Goal: Complete application form: Fill out and submit a form for a specific purpose

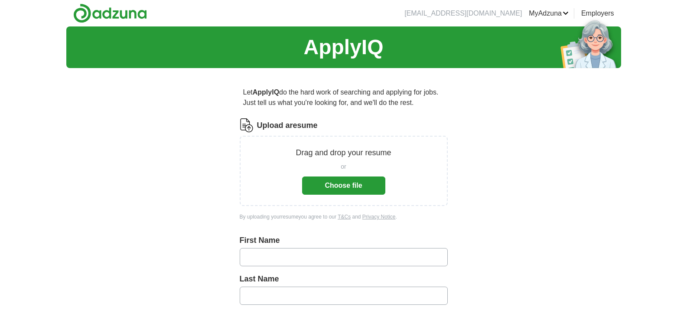
click at [366, 185] on button "Choose file" at bounding box center [343, 185] width 83 height 18
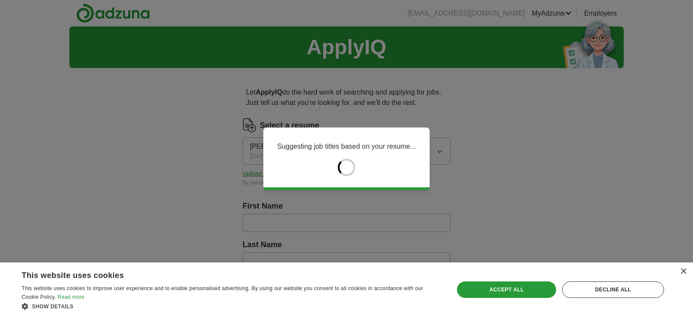
type input "******"
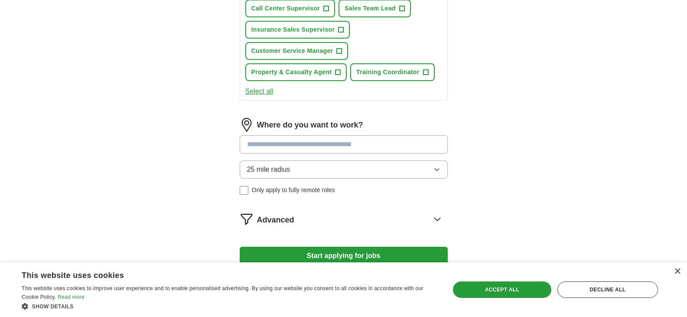
scroll to position [419, 0]
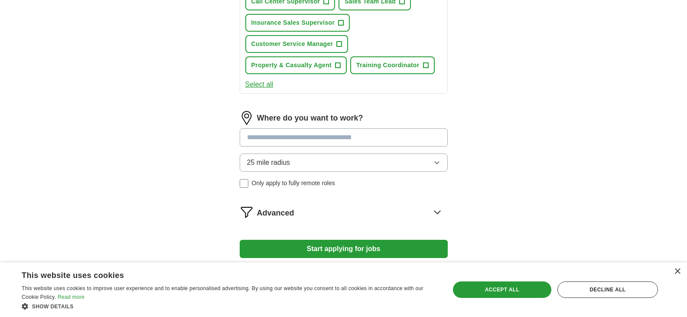
click at [276, 149] on div "Where do you want to work? 25 mile radius Only apply to fully remote roles" at bounding box center [344, 153] width 208 height 84
click at [284, 142] on input at bounding box center [344, 137] width 208 height 18
type input "*****"
click at [240, 240] on button "Start applying for jobs" at bounding box center [344, 249] width 208 height 18
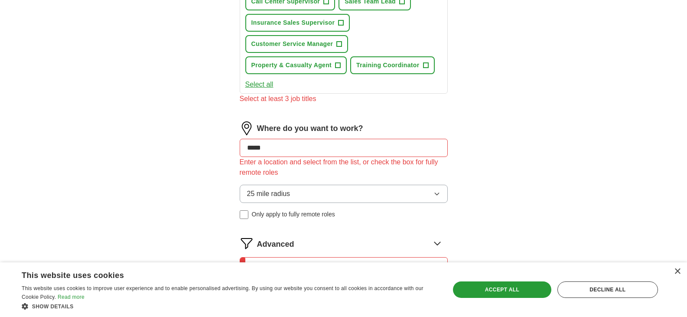
click at [284, 142] on input "*****" at bounding box center [344, 148] width 208 height 18
click at [243, 145] on input "*****" at bounding box center [344, 148] width 208 height 18
drag, startPoint x: 268, startPoint y: 146, endPoint x: 212, endPoint y: 144, distance: 55.5
click at [212, 144] on div "Let ApplyIQ do the hard work of searching and applying for jobs. Just tell us w…" at bounding box center [343, 14] width 277 height 716
click at [292, 147] on input at bounding box center [344, 148] width 208 height 18
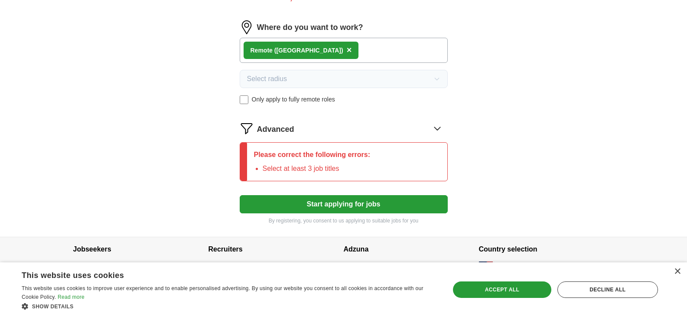
scroll to position [527, 0]
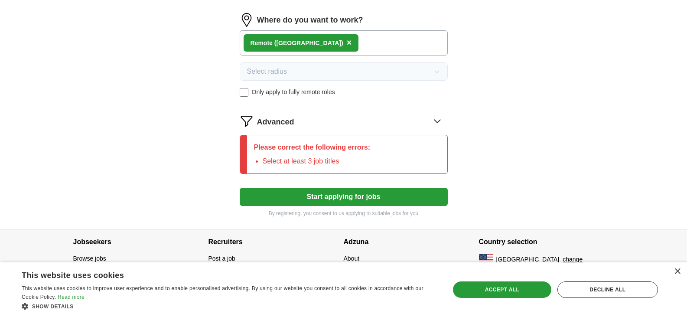
click at [350, 160] on li "Select at least 3 job titles" at bounding box center [316, 161] width 108 height 10
click at [434, 120] on icon at bounding box center [437, 121] width 14 height 14
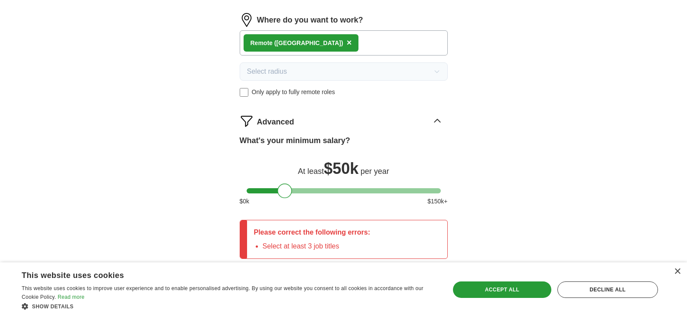
drag, startPoint x: 253, startPoint y: 194, endPoint x: 284, endPoint y: 190, distance: 31.0
click at [284, 190] on div at bounding box center [284, 190] width 15 height 15
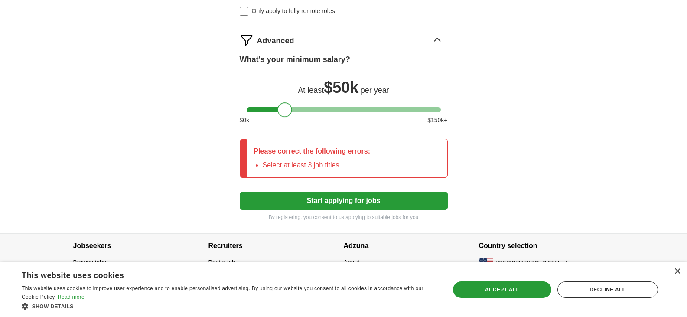
scroll to position [612, 0]
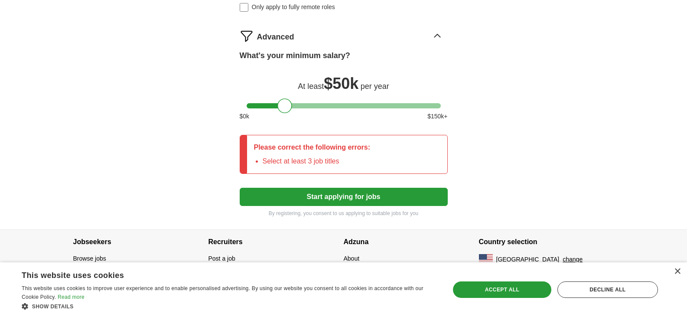
click at [431, 36] on icon at bounding box center [437, 36] width 14 height 14
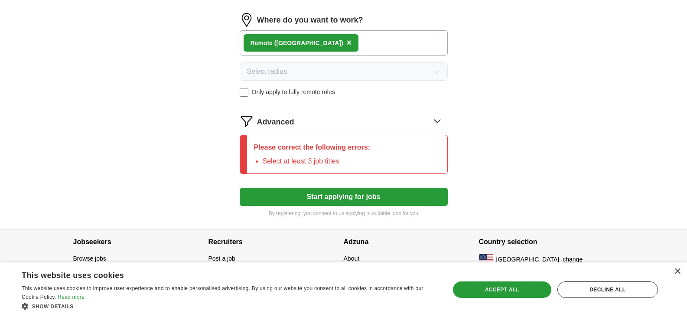
click at [279, 120] on span "Advanced" at bounding box center [275, 122] width 37 height 12
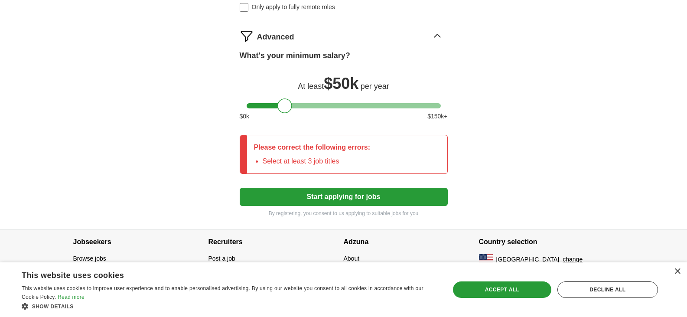
click at [295, 162] on li "Select at least 3 job titles" at bounding box center [316, 161] width 108 height 10
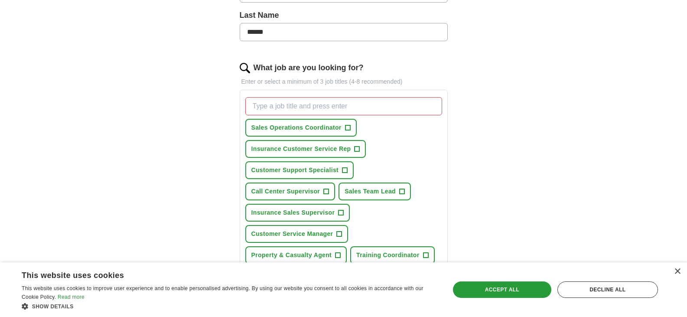
scroll to position [222, 0]
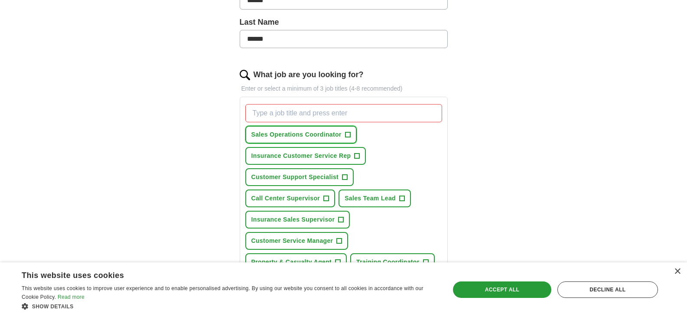
click at [315, 136] on span "Sales Operations Coordinator" at bounding box center [296, 134] width 90 height 9
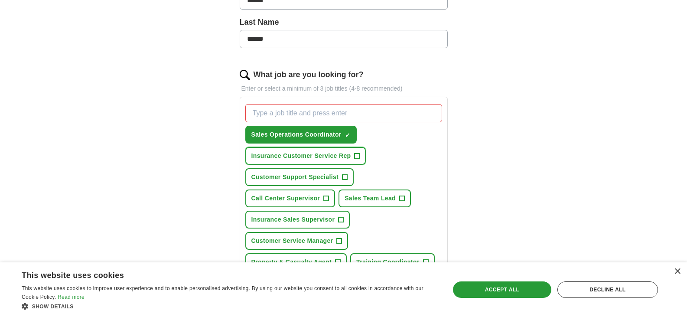
click at [307, 151] on span "Insurance Customer Service Rep" at bounding box center [301, 155] width 100 height 9
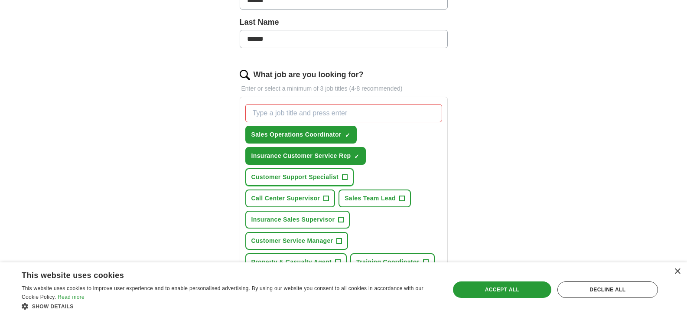
click at [299, 178] on span "Customer Support Specialist" at bounding box center [294, 176] width 87 height 9
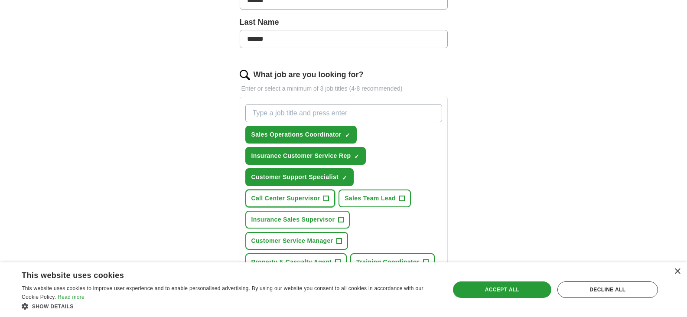
click at [303, 195] on span "Call Center Supervisor" at bounding box center [285, 198] width 69 height 9
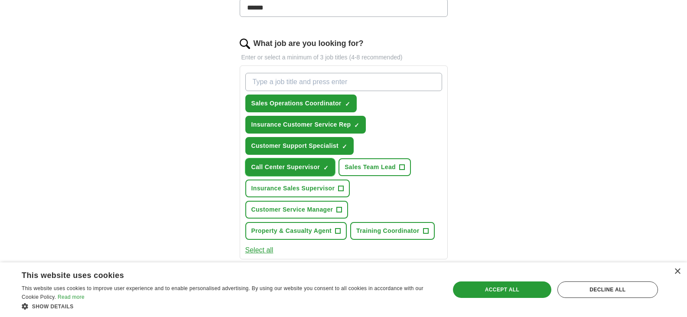
scroll to position [280, 0]
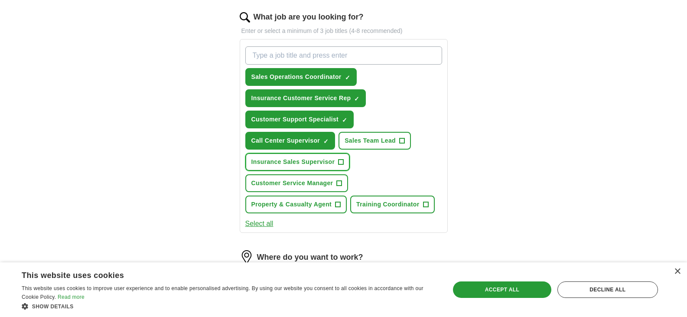
click at [305, 165] on span "Insurance Sales Supervisor" at bounding box center [293, 161] width 84 height 9
click at [302, 177] on button "Customer Service Manager +" at bounding box center [296, 183] width 103 height 18
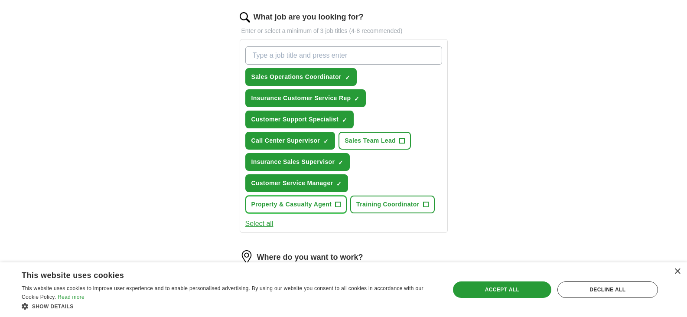
click at [302, 208] on span "Property & Casualty Agent" at bounding box center [291, 204] width 81 height 9
click at [364, 206] on span "Training Coordinator" at bounding box center [387, 204] width 63 height 9
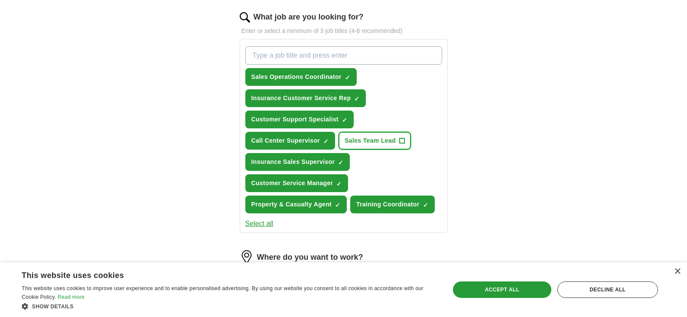
click at [377, 141] on span "Sales Team Lead" at bounding box center [369, 140] width 51 height 9
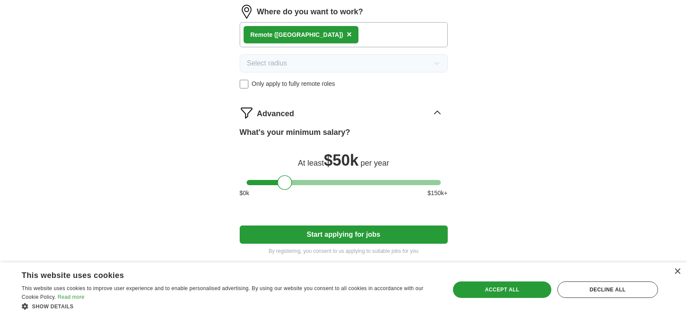
scroll to position [563, 0]
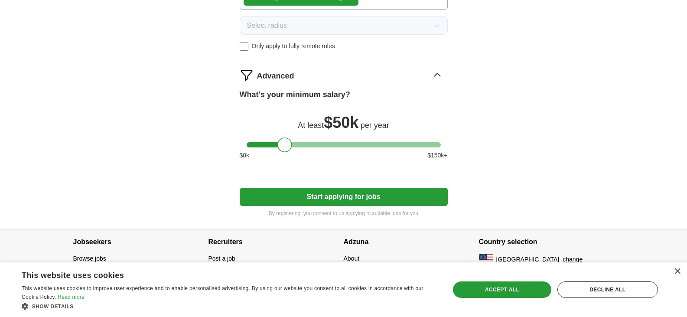
click at [302, 197] on button "Start applying for jobs" at bounding box center [344, 197] width 208 height 18
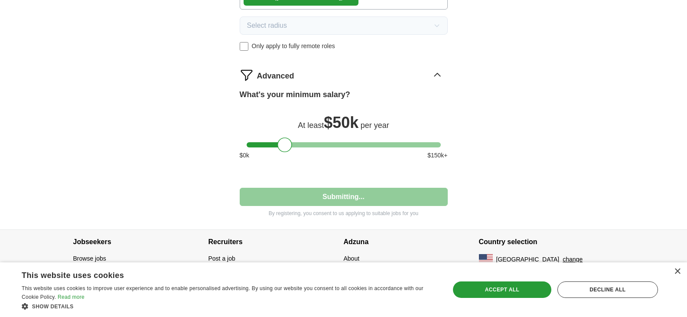
select select "**"
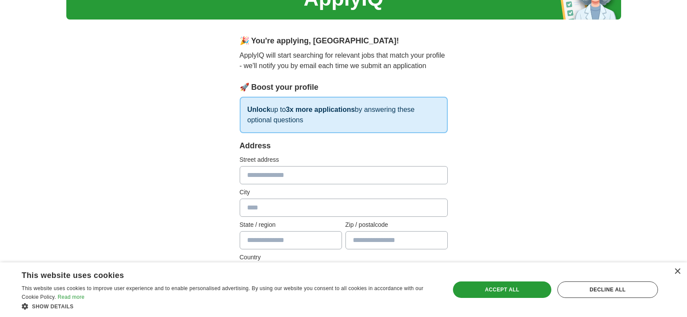
scroll to position [0, 0]
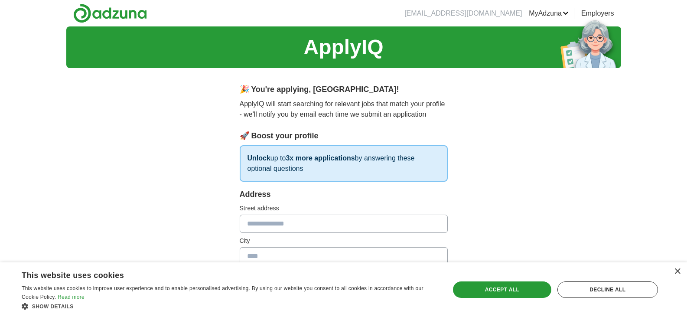
click at [291, 231] on input "text" at bounding box center [344, 223] width 208 height 18
type input "**********"
type input "**"
type input "*****"
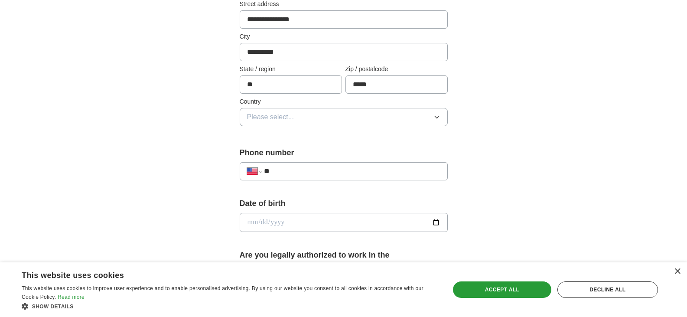
scroll to position [217, 0]
